Goal: Information Seeking & Learning: Learn about a topic

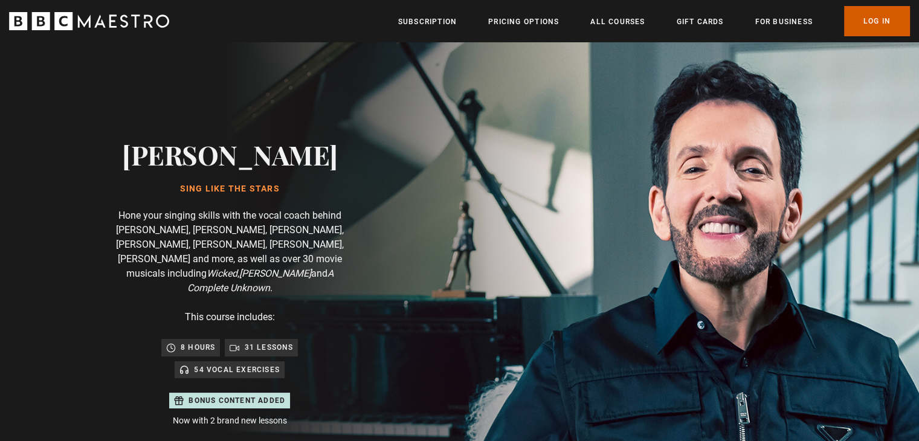
click at [864, 25] on link "Log In" at bounding box center [877, 21] width 66 height 30
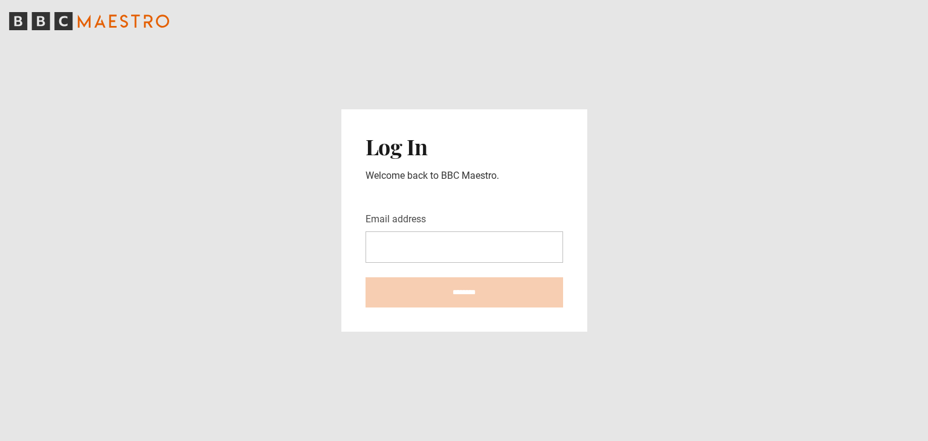
type input "**********"
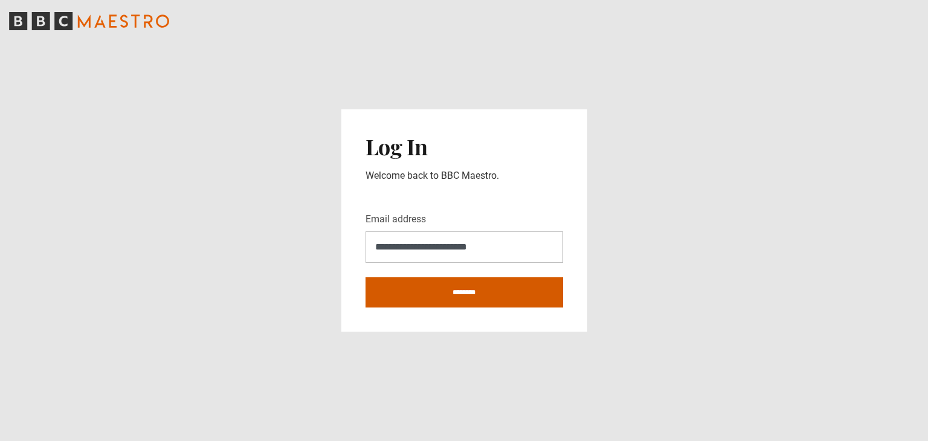
click at [458, 300] on input "********" at bounding box center [465, 292] width 198 height 30
type input "**********"
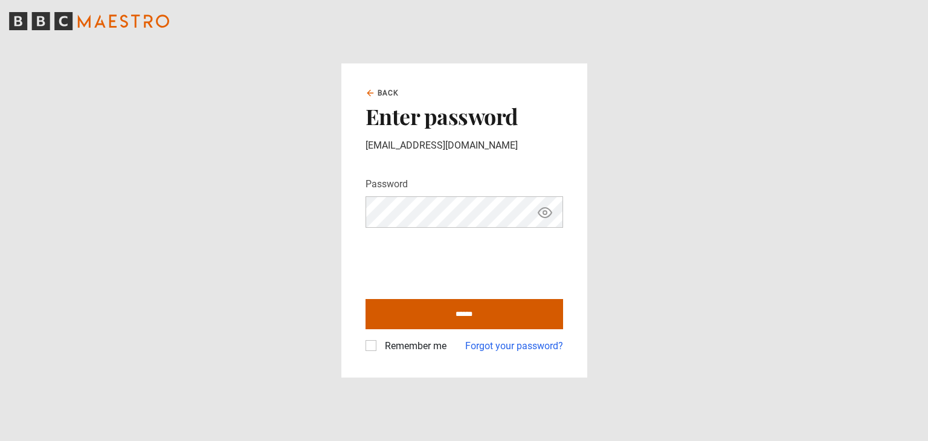
click at [427, 311] on input "******" at bounding box center [465, 314] width 198 height 30
type input "**********"
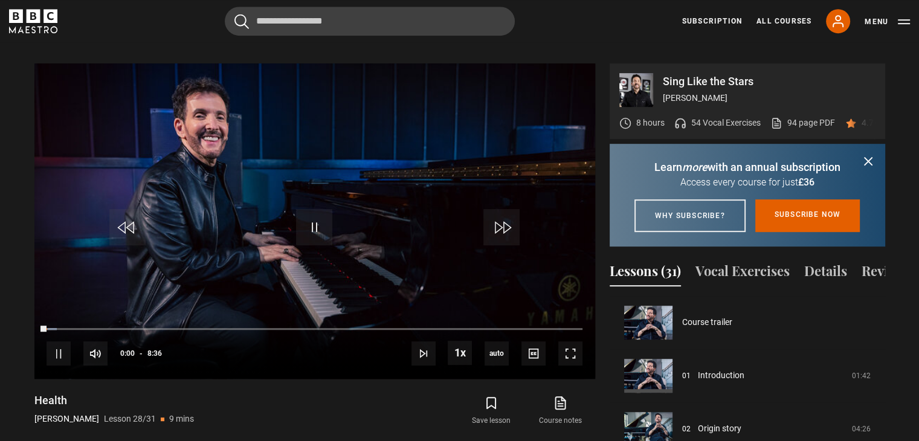
scroll to position [1436, 0]
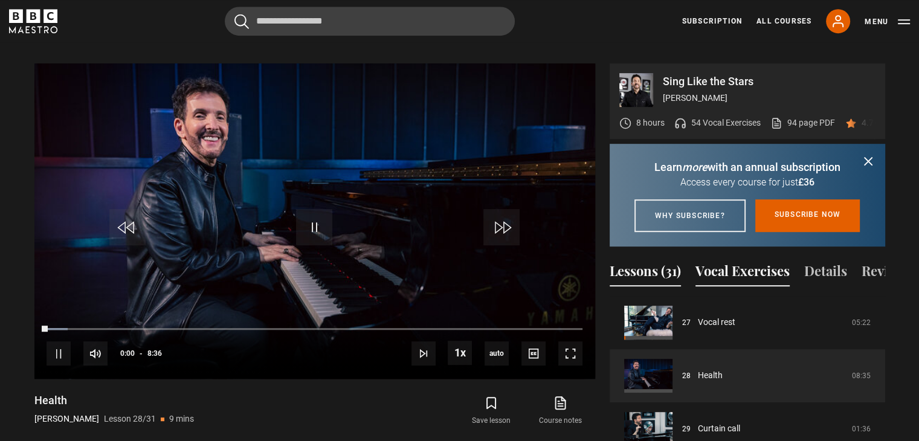
click at [711, 279] on button "Vocal Exercises" at bounding box center [743, 273] width 94 height 25
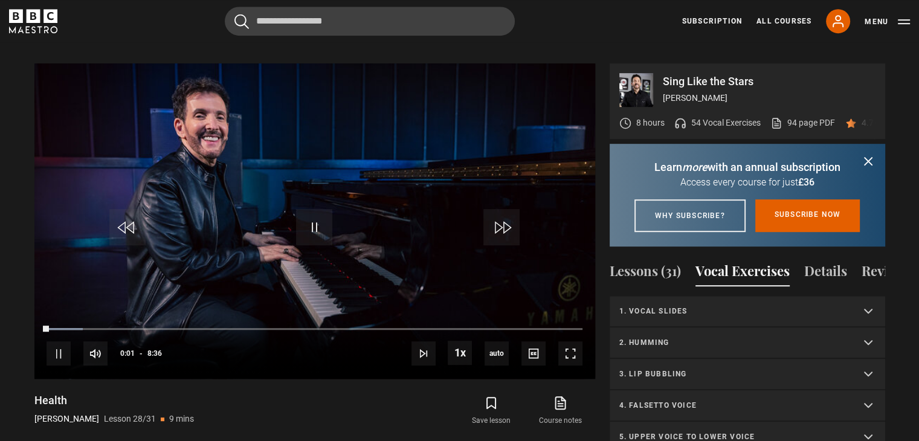
click at [706, 344] on summary "2. Humming" at bounding box center [748, 343] width 276 height 31
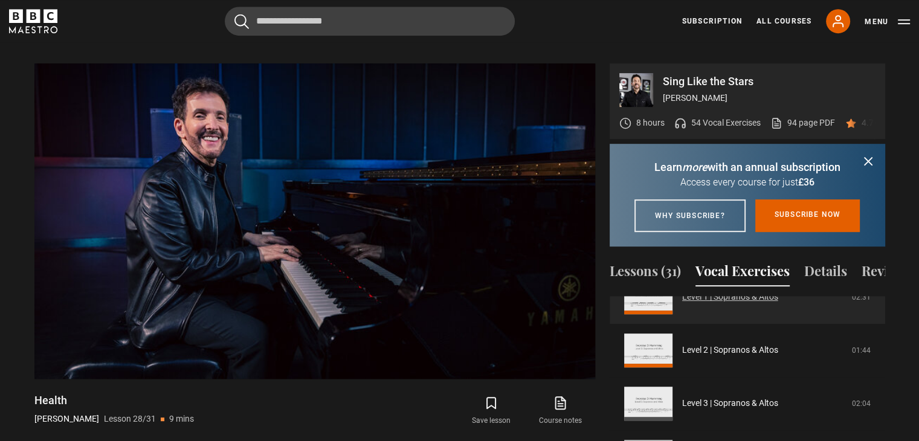
scroll to position [89, 0]
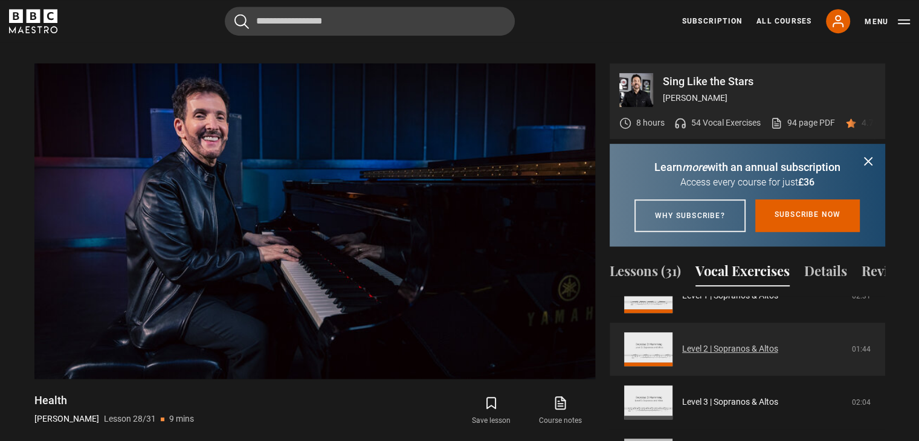
click at [699, 355] on link "Level 2 | Sopranos & Altos" at bounding box center [730, 349] width 96 height 13
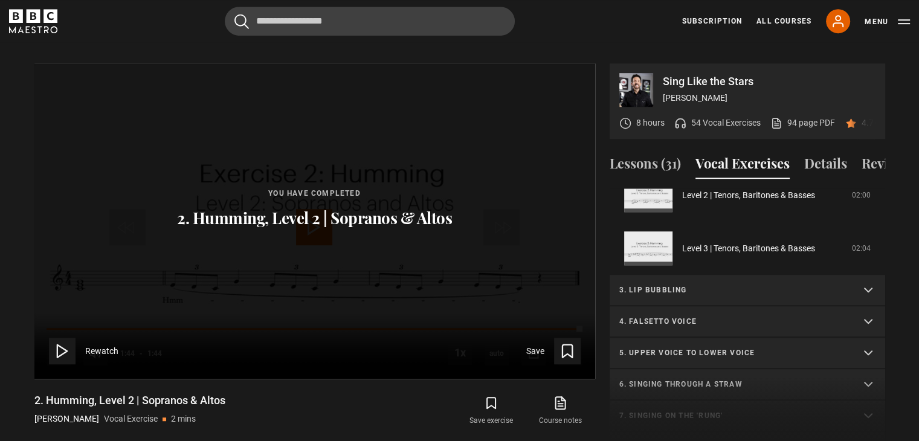
scroll to position [296, 0]
click at [736, 286] on p "3. Lip bubbling" at bounding box center [732, 289] width 227 height 11
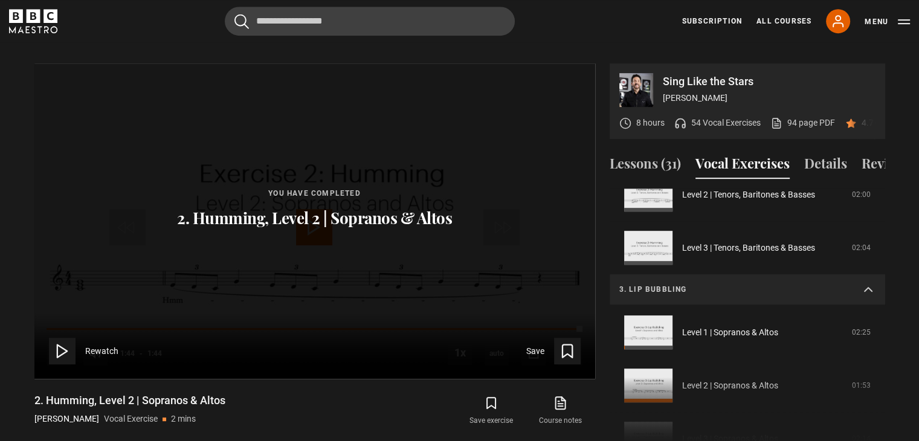
click at [708, 382] on div "1. Vocal slides Level 1 | All Voices 04:23 Level 2 | All Voices 06:30 Level 3 |…" at bounding box center [748, 319] width 276 height 261
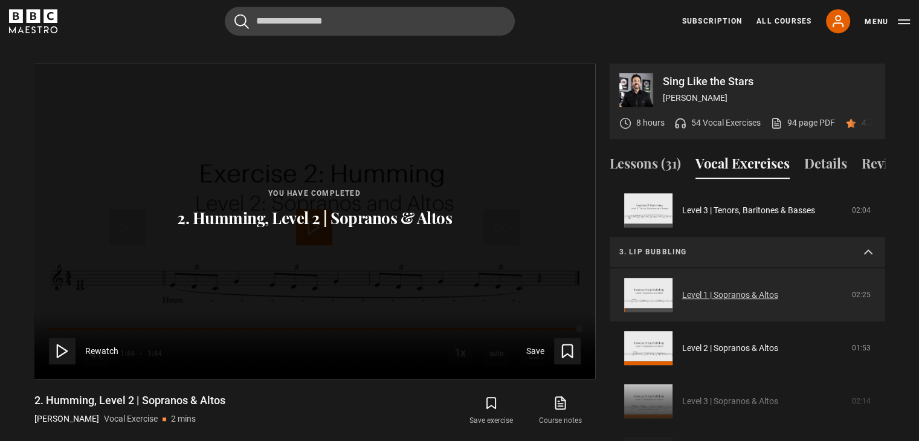
scroll to position [337, 0]
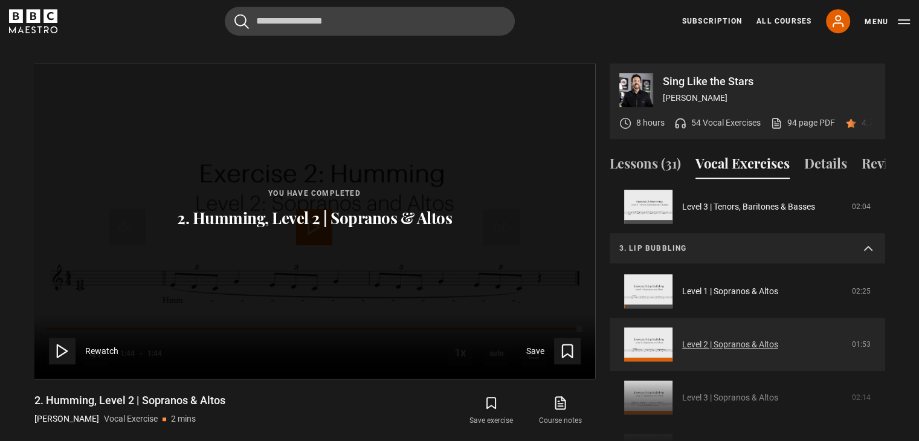
click at [714, 339] on link "Level 2 | Sopranos & Altos" at bounding box center [730, 344] width 96 height 13
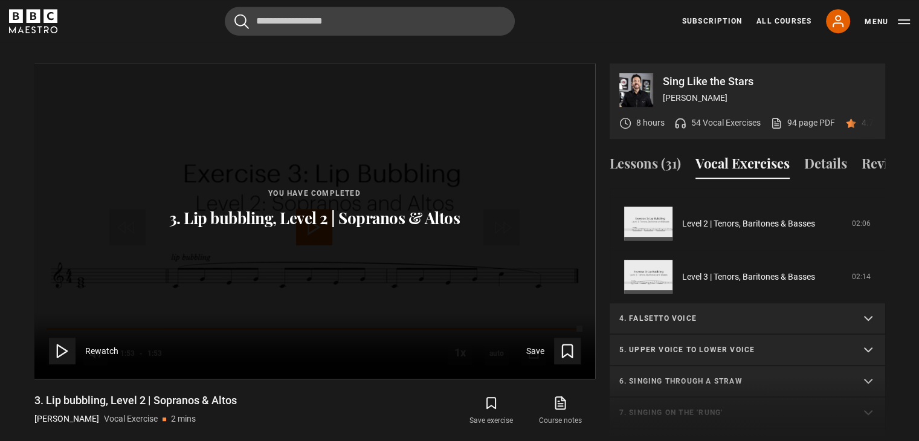
click at [743, 319] on p "4. Falsetto voice" at bounding box center [732, 318] width 227 height 11
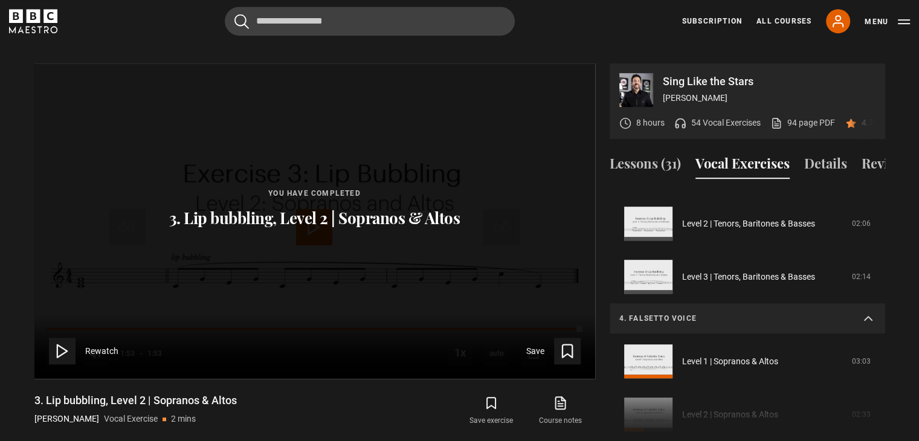
scroll to position [351, 0]
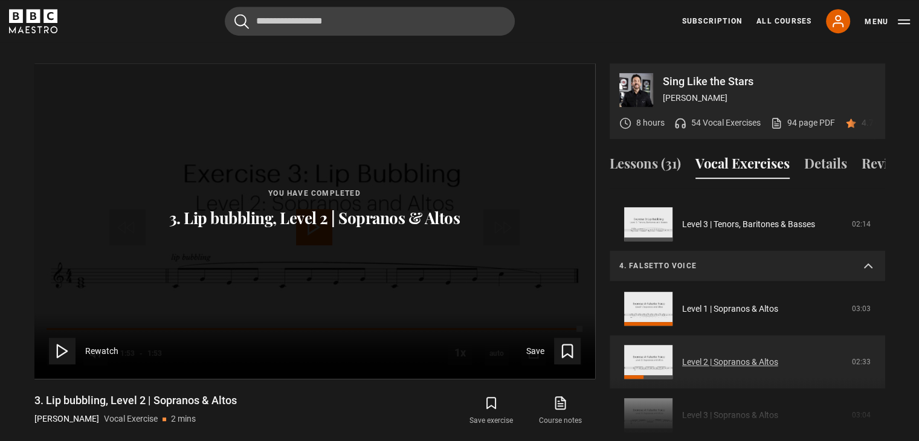
click at [740, 356] on link "Level 2 | Sopranos & Altos" at bounding box center [730, 362] width 96 height 13
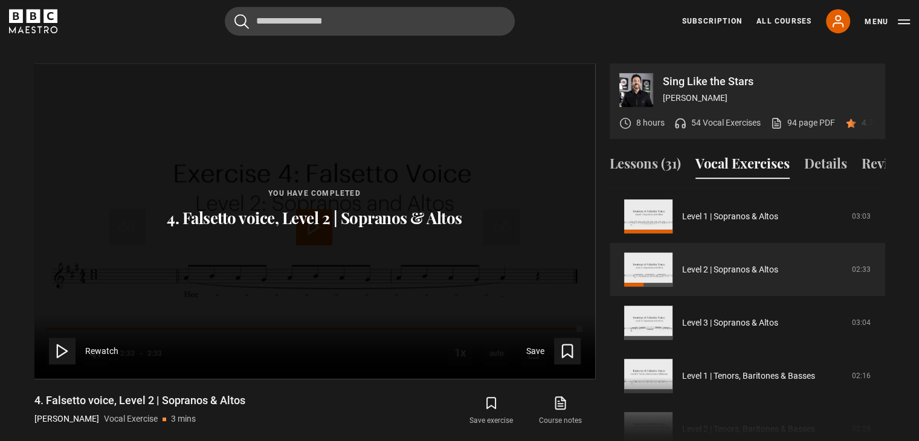
scroll to position [374, 0]
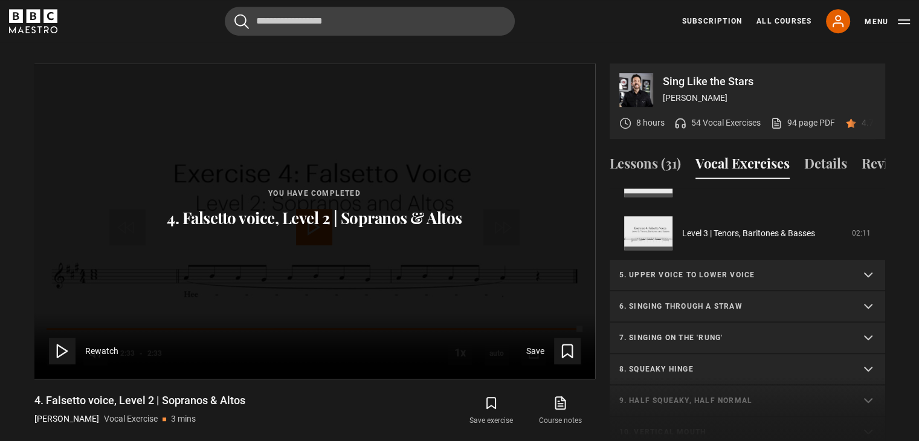
click at [718, 274] on p "5. Upper voice to lower voice" at bounding box center [732, 275] width 227 height 11
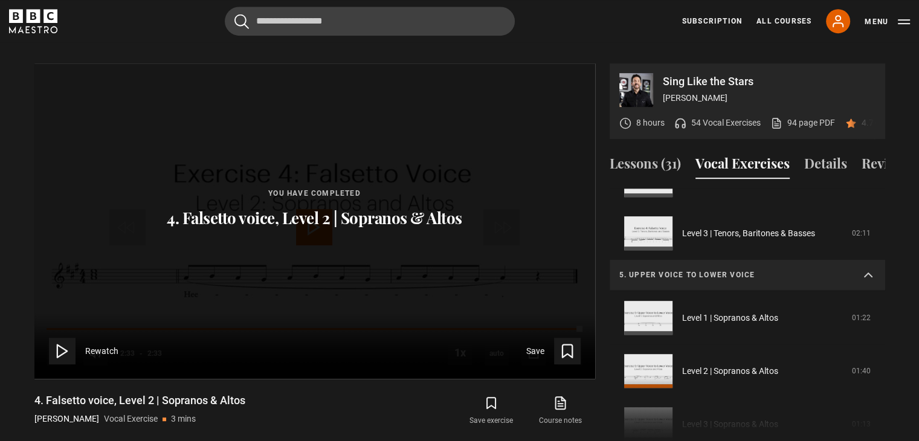
scroll to position [473, 0]
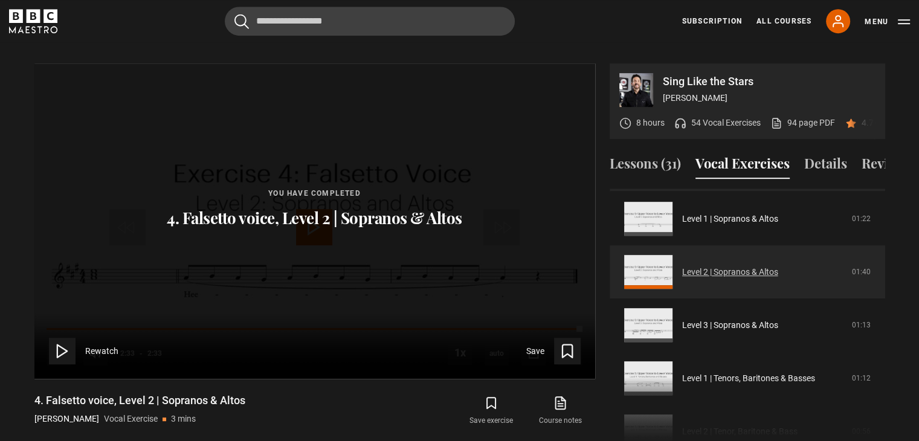
click at [721, 279] on link "Level 2 | Sopranos & Altos" at bounding box center [730, 272] width 96 height 13
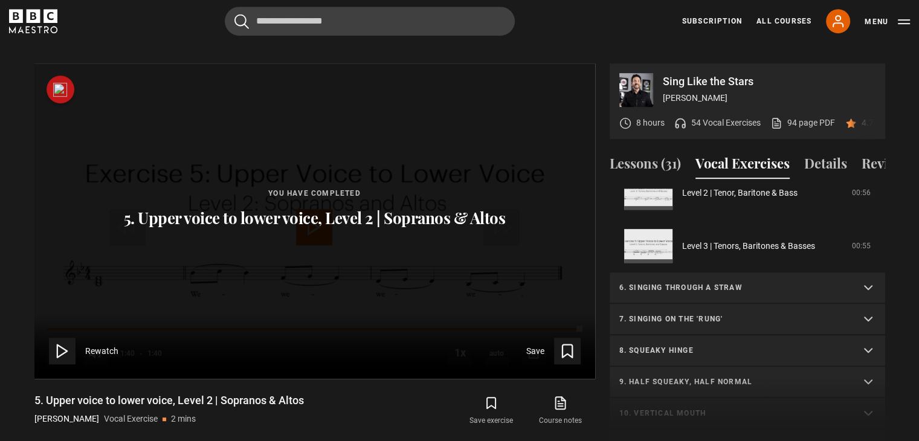
click at [712, 314] on p "7. Singing on the 'rung'" at bounding box center [732, 319] width 227 height 11
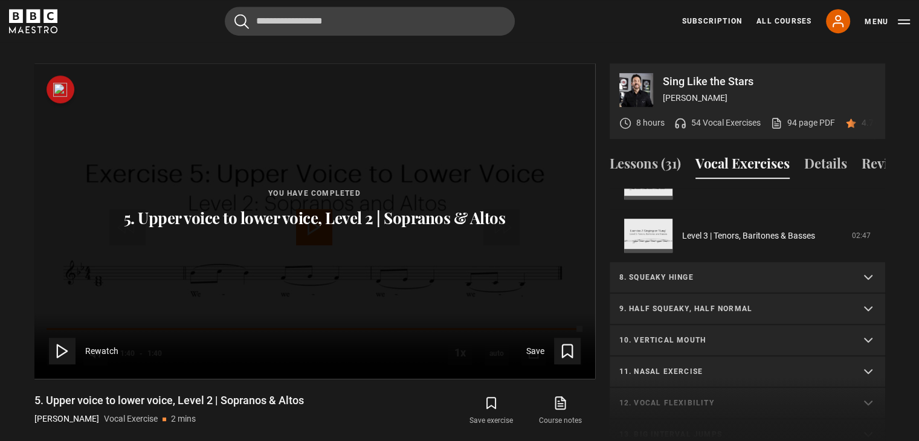
click at [717, 277] on p "8. Squeaky hinge" at bounding box center [732, 277] width 227 height 11
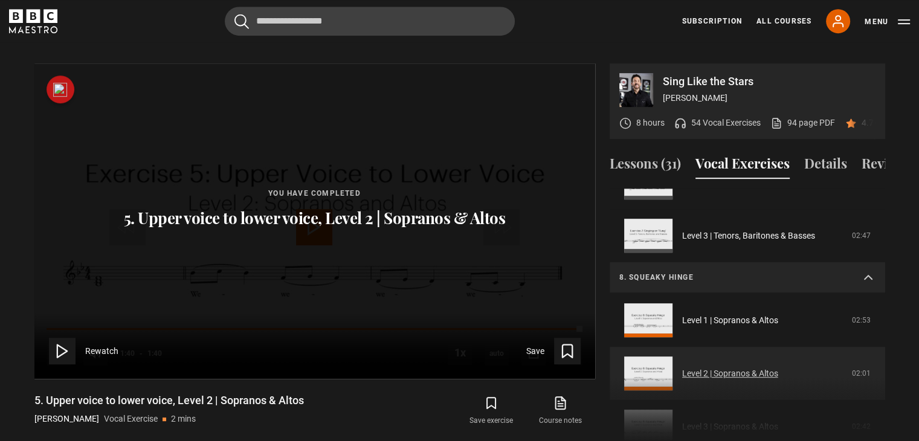
click at [699, 367] on link "Level 2 | Sopranos & Altos" at bounding box center [730, 373] width 96 height 13
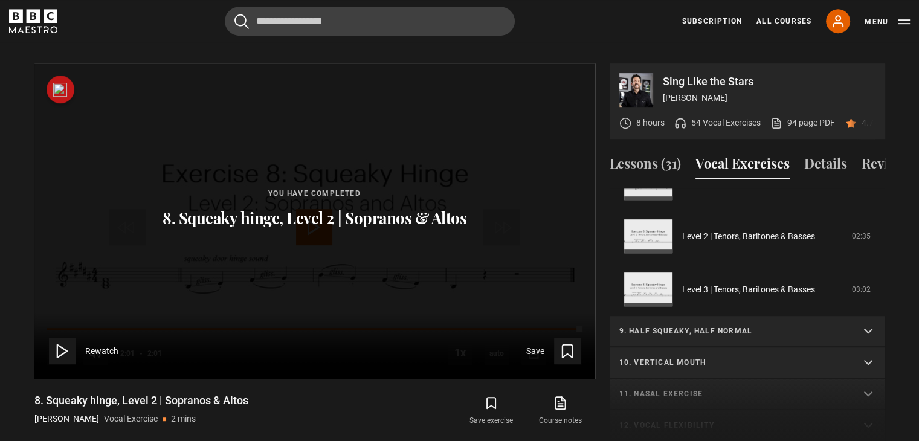
click at [785, 331] on p "9. Half squeaky, half normal" at bounding box center [732, 331] width 227 height 11
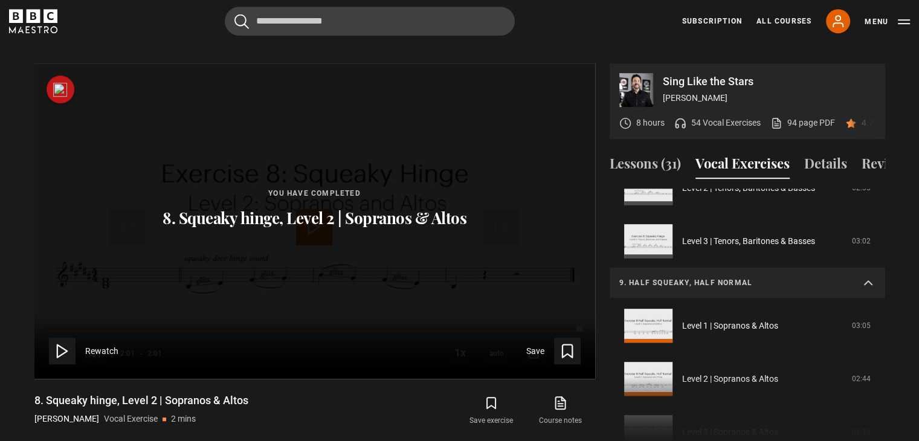
scroll to position [493, 0]
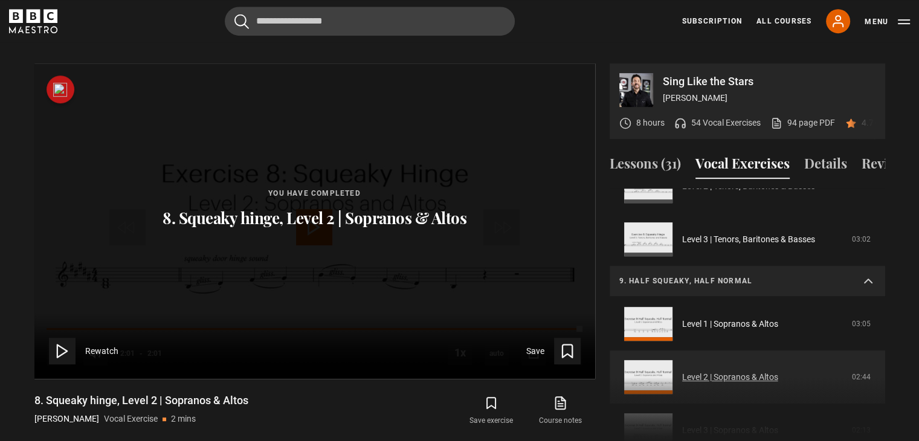
click at [761, 371] on link "Level 2 | Sopranos & Altos" at bounding box center [730, 377] width 96 height 13
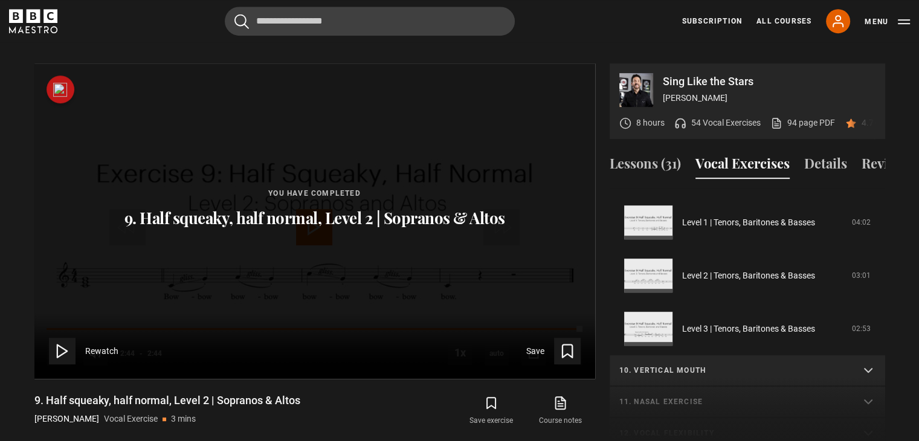
click at [777, 367] on p "10. Vertical mouth" at bounding box center [732, 370] width 227 height 11
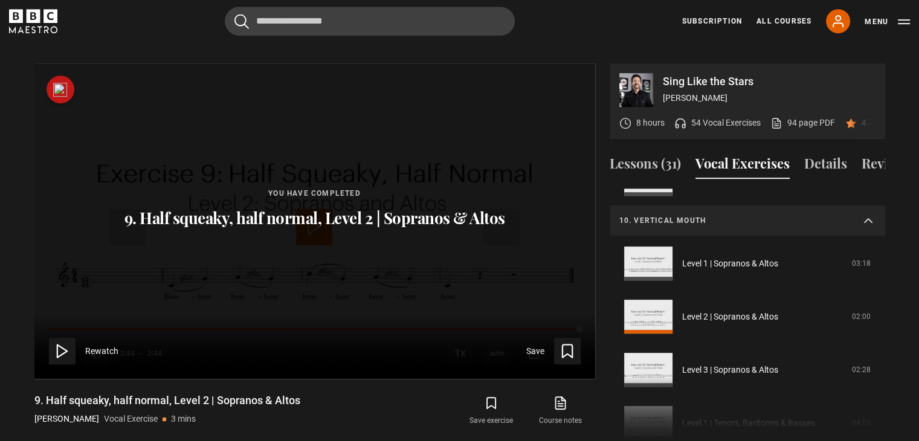
scroll to position [585, 0]
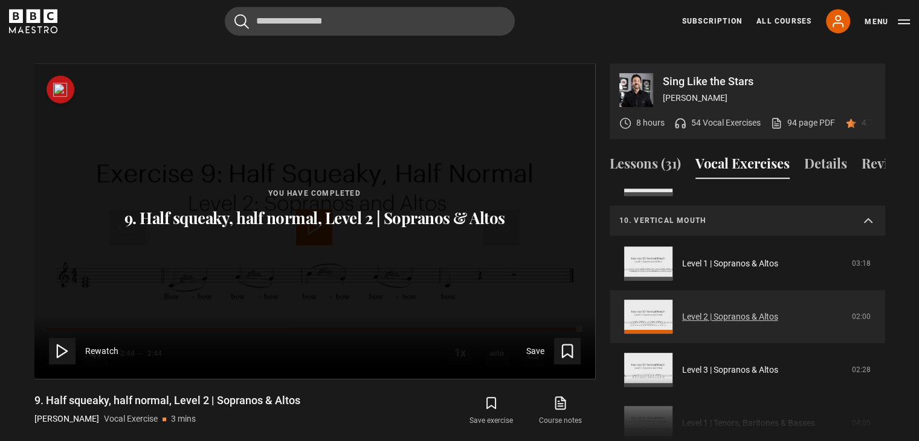
click at [750, 315] on link "Level 2 | Sopranos & Altos" at bounding box center [730, 317] width 96 height 13
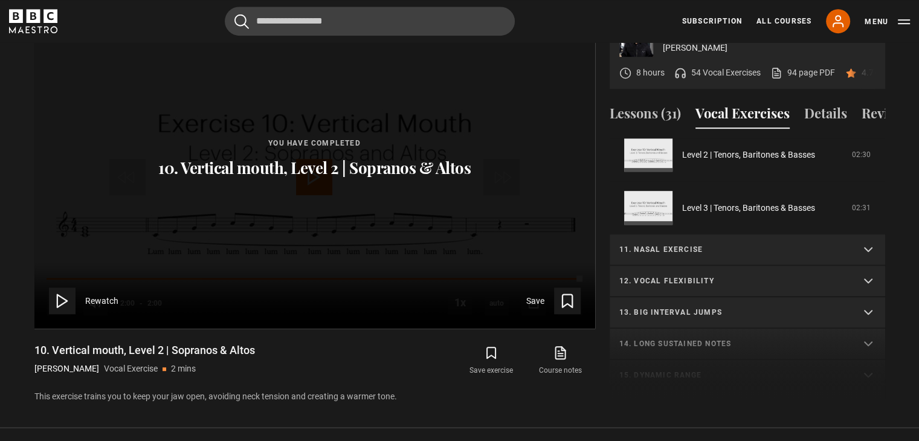
scroll to position [526, 0]
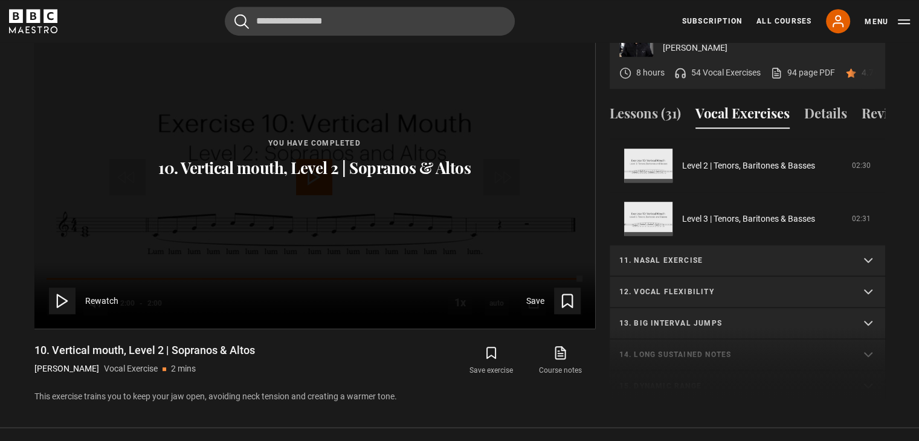
click at [791, 255] on p "11. Nasal exercise" at bounding box center [732, 260] width 227 height 11
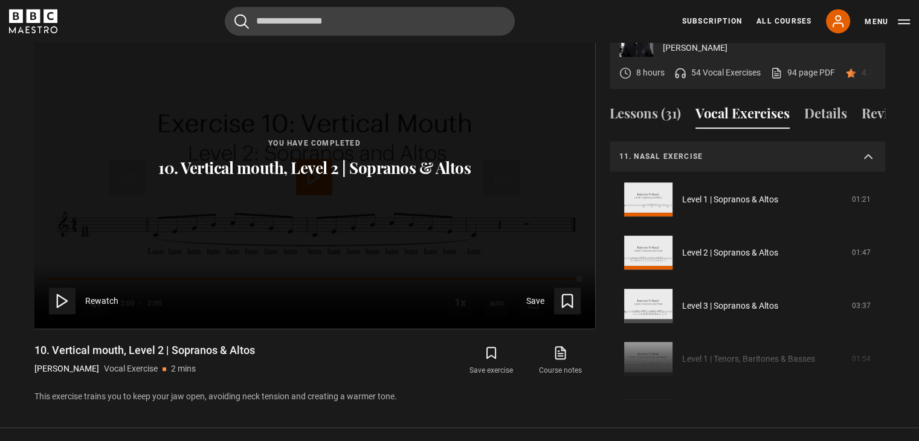
scroll to position [631, 0]
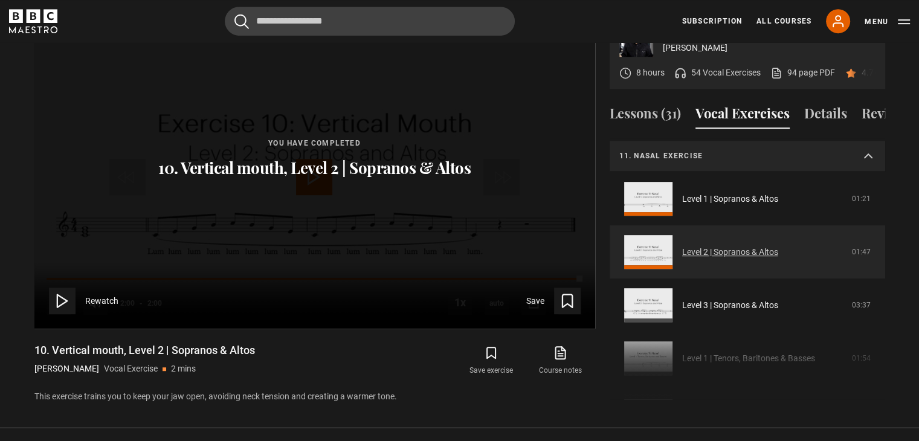
click at [749, 256] on link "Level 2 | Sopranos & Altos" at bounding box center [730, 252] width 96 height 13
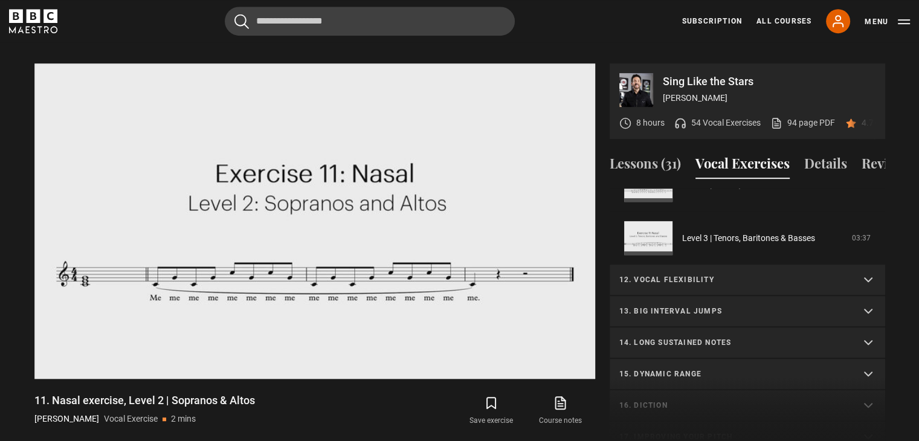
scroll to position [619, 0]
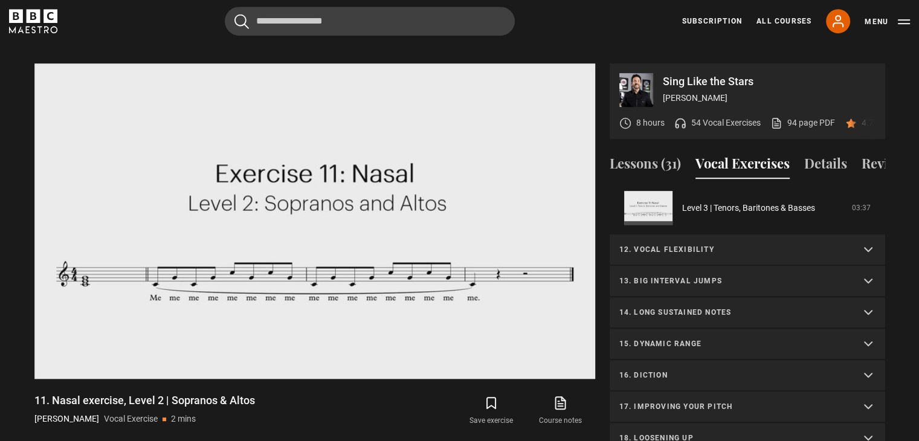
click at [723, 363] on summary "16. Diction" at bounding box center [748, 375] width 276 height 31
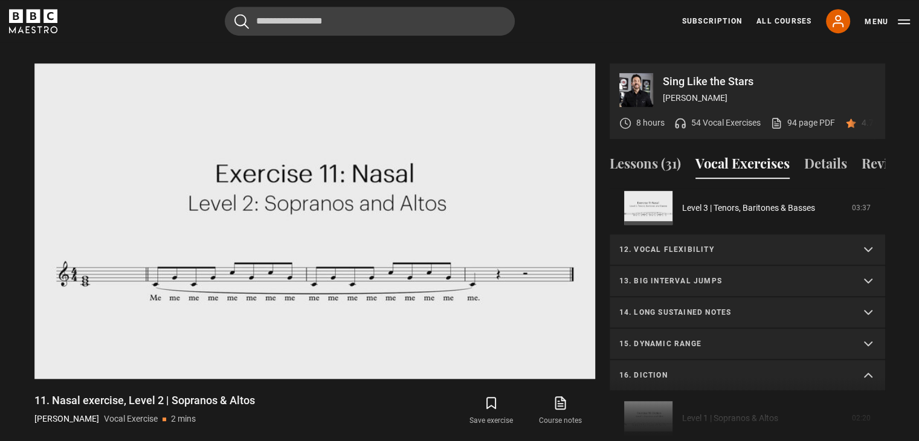
scroll to position [735, 0]
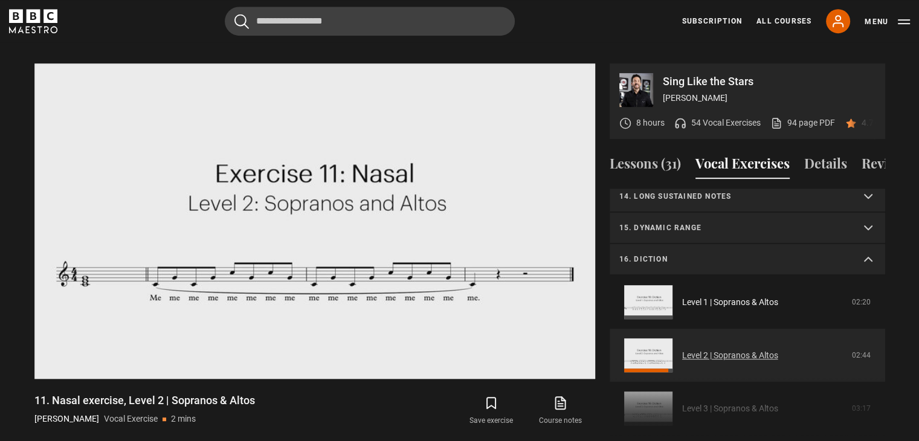
click at [735, 355] on link "Level 2 | Sopranos & Altos" at bounding box center [730, 355] width 96 height 13
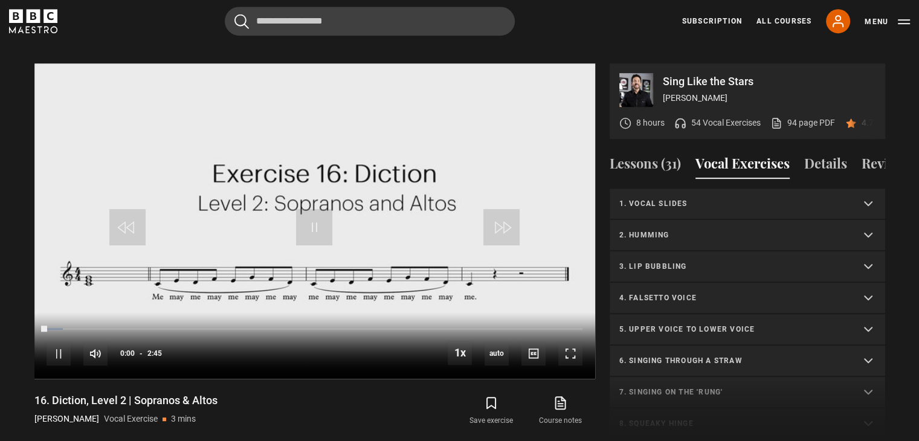
scroll to position [499, 0]
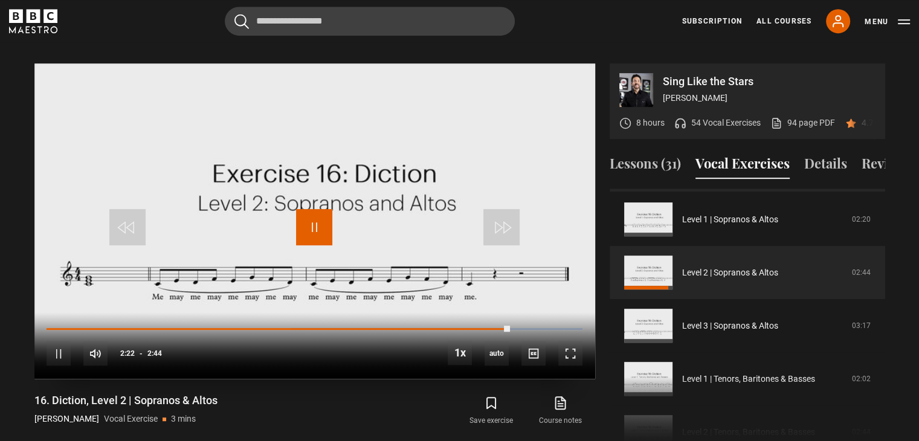
click at [319, 212] on span "Video Player" at bounding box center [314, 227] width 36 height 36
click at [427, 236] on video "Video Player" at bounding box center [314, 220] width 561 height 315
